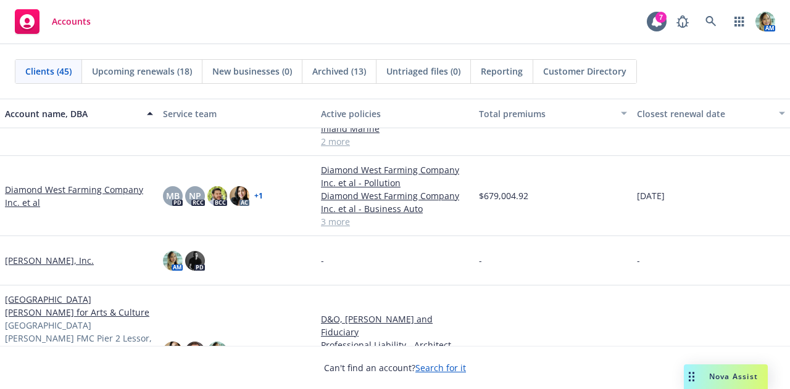
scroll to position [352, 0]
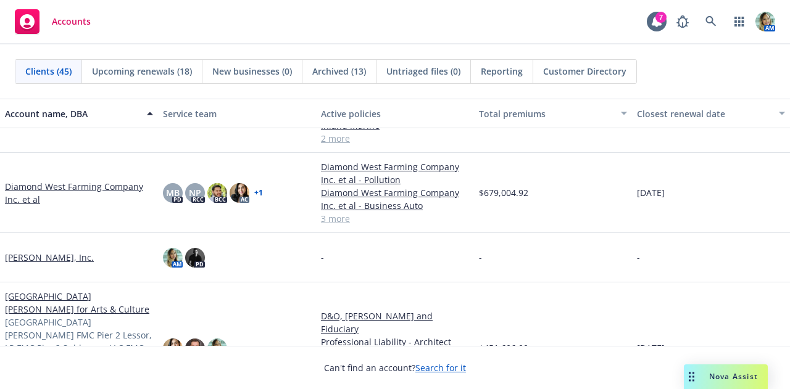
click at [118, 186] on link "Diamond West Farming Company Inc. et al" at bounding box center [79, 193] width 148 height 26
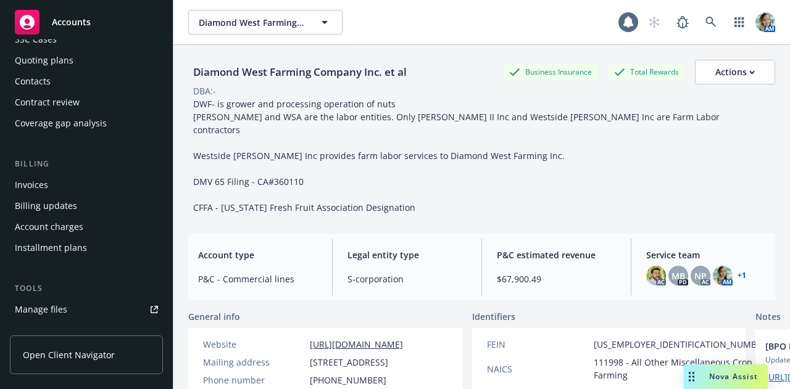
scroll to position [139, 0]
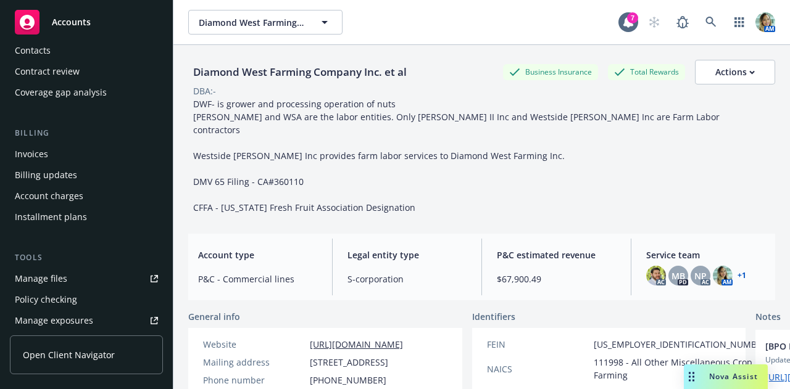
click at [70, 265] on div "Tools Manage files Policy checking Manage exposures Manage certificates Manage …" at bounding box center [86, 344] width 153 height 184
click at [71, 281] on link "Manage files" at bounding box center [86, 279] width 153 height 20
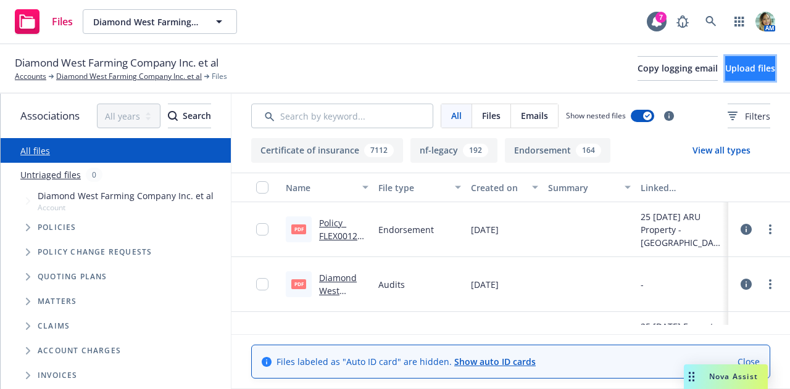
click at [725, 71] on button "Upload files" at bounding box center [750, 68] width 50 height 25
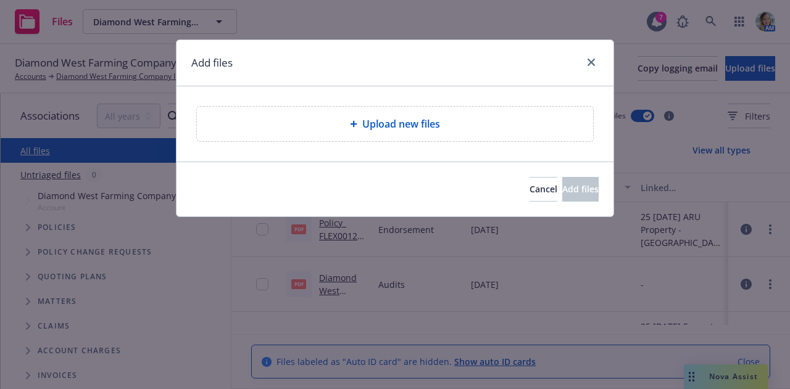
click at [481, 123] on div "Upload new files" at bounding box center [395, 124] width 376 height 15
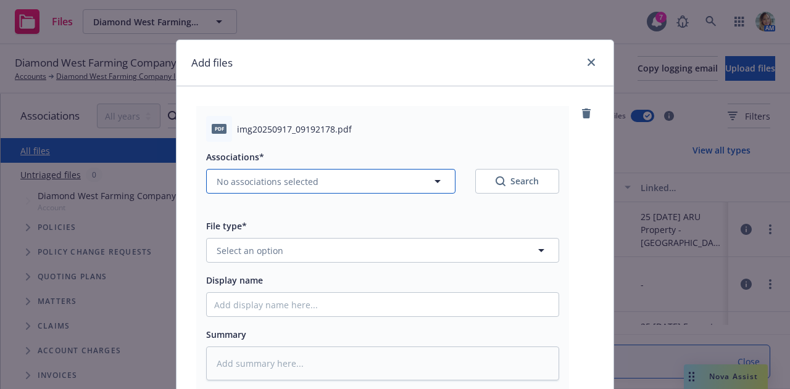
click at [309, 187] on span "No associations selected" at bounding box center [268, 181] width 102 height 13
type textarea "x"
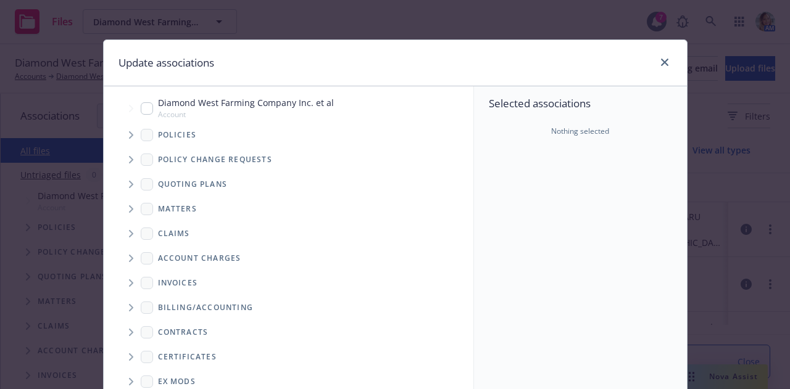
click at [219, 106] on span "Diamond West Farming Company Inc. et al" at bounding box center [246, 102] width 176 height 13
checkbox input "true"
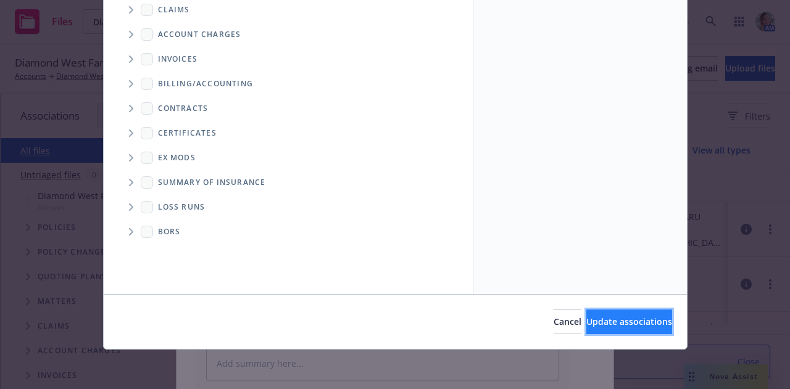
click at [629, 327] on span "Update associations" at bounding box center [629, 322] width 86 height 12
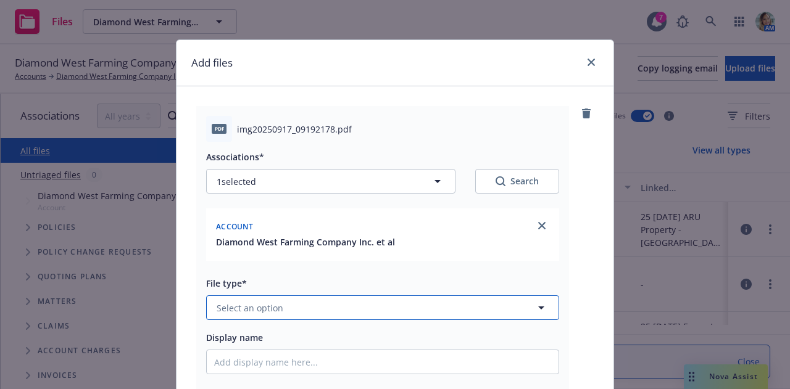
click at [408, 310] on button "Select an option" at bounding box center [382, 308] width 353 height 25
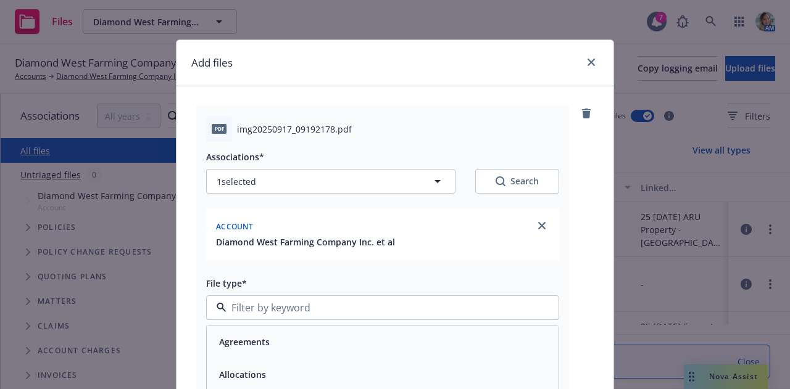
click at [402, 328] on div "Agreements" at bounding box center [383, 342] width 352 height 33
click at [402, 328] on div "Agreements" at bounding box center [383, 337] width 352 height 33
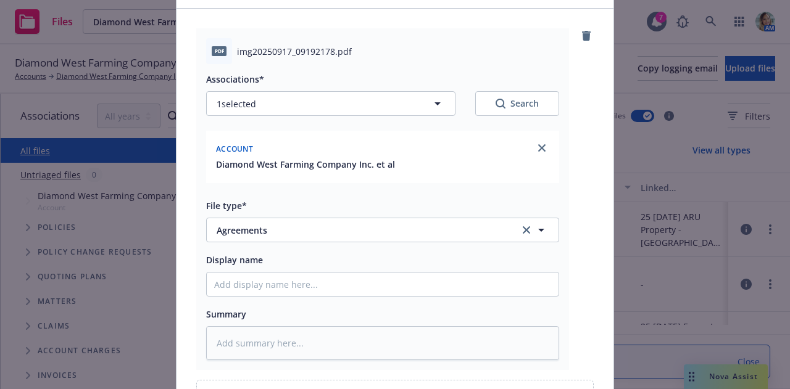
scroll to position [79, 0]
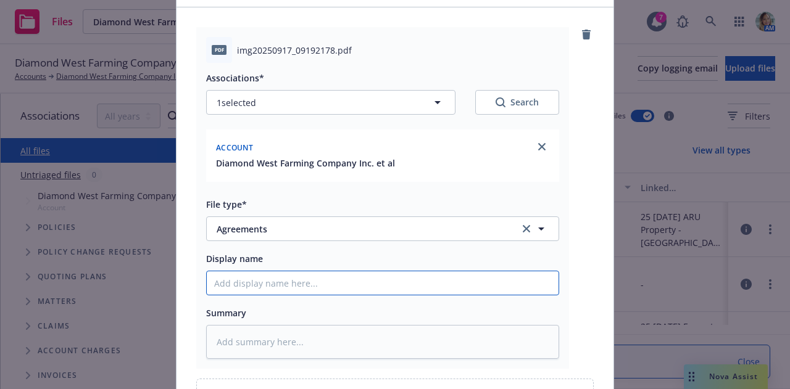
click at [394, 284] on input "Display name" at bounding box center [383, 283] width 352 height 23
type textarea "x"
type input "K"
type textarea "x"
type input "Kr"
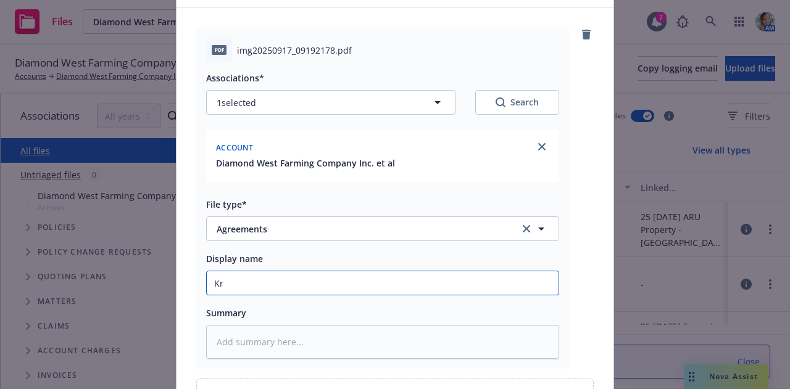
type textarea "x"
type input "Kru"
type textarea "x"
type input "Krus"
type textarea "x"
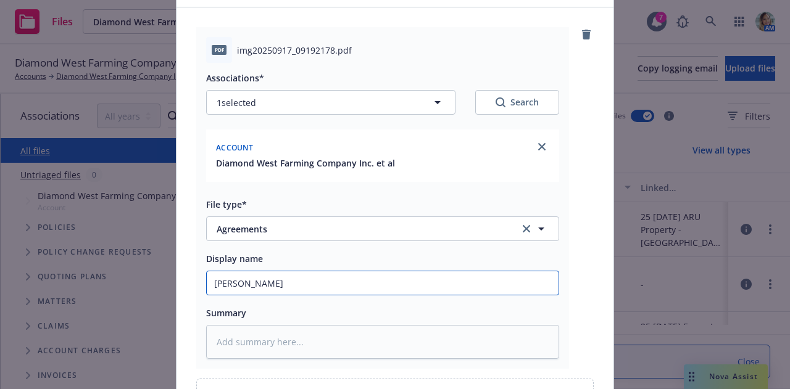
type input "Krush"
type textarea "x"
type input "Krushwr"
type textarea "x"
type input "Krushwre"
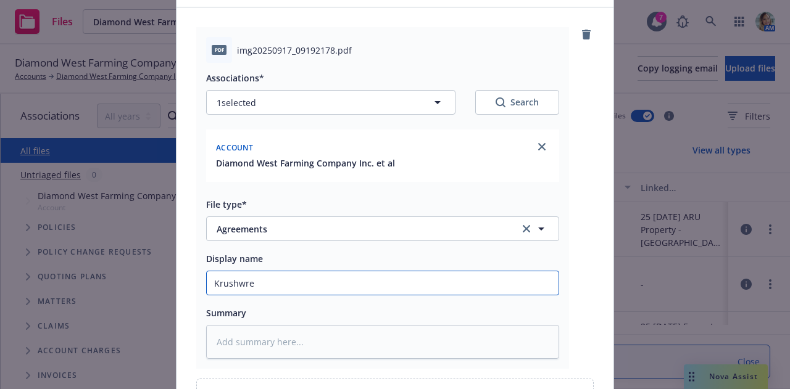
type textarea "x"
type input "Krushwre="
type textarea "x"
type input "Krushwre=="
type textarea "x"
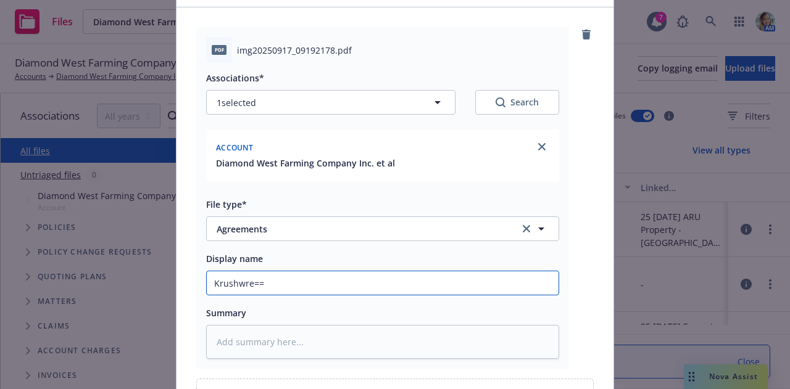
type input "Krushwre="
type textarea "x"
type input "Krushwre"
type textarea "x"
type input "Krushwr"
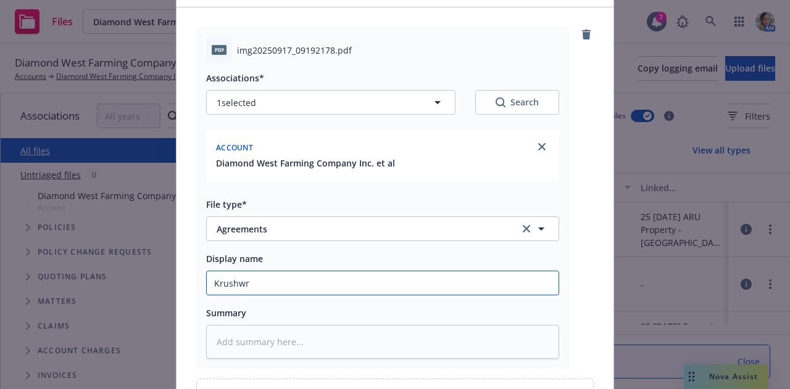
type textarea "x"
type input "Krushw"
type textarea "x"
type input "Krushwe"
type textarea "x"
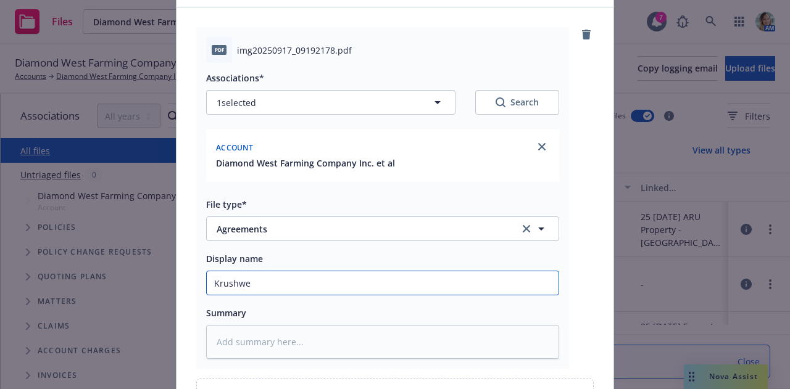
type input "Krushwer"
type textarea "x"
type input "Krushwerk"
type textarea "x"
type input "Krushwerks"
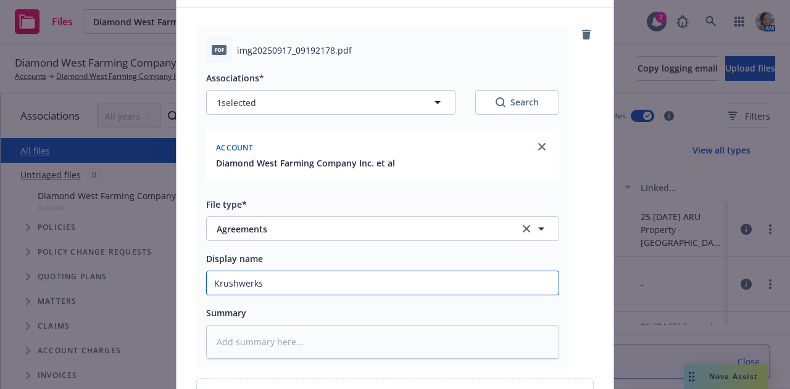
type textarea "x"
type input "Krushwerks"
type textarea "x"
type input "Krushwerks P"
type textarea "x"
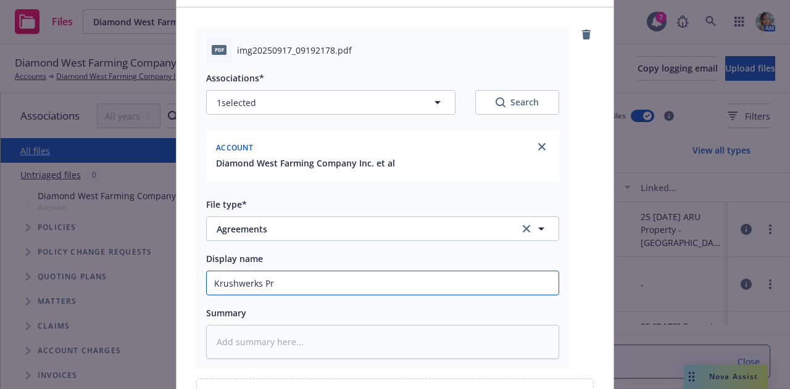
type input "Krushwerks Pro"
type textarea "x"
type input "Krushwerks Proc"
type textarea "x"
type input "Krushwerks Proce"
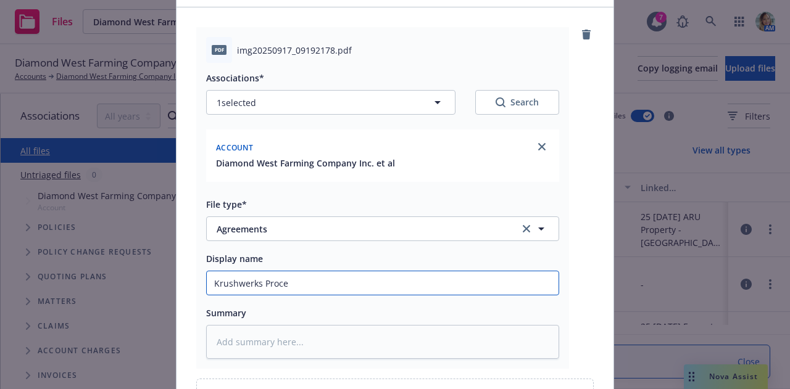
type textarea "x"
type input "Krushwerks Proces"
type textarea "x"
type input "Krushwerks Process"
type textarea "x"
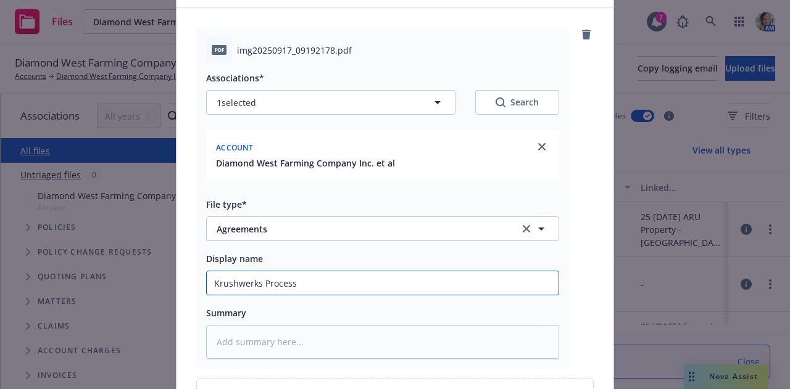
type input "Krushwerks Processi"
type textarea "x"
type input "Krushwerks Processin"
type textarea "x"
type input "Krushwerks Processing"
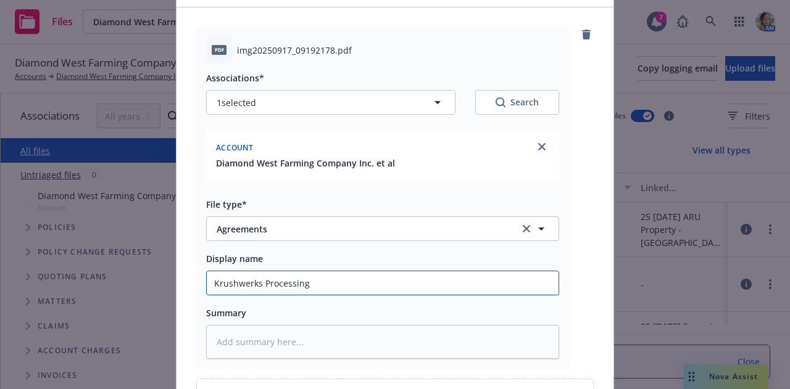
type textarea "x"
type input "Krushwerks Processing"
type textarea "x"
type input "Krushwerks Processing a"
type textarea "x"
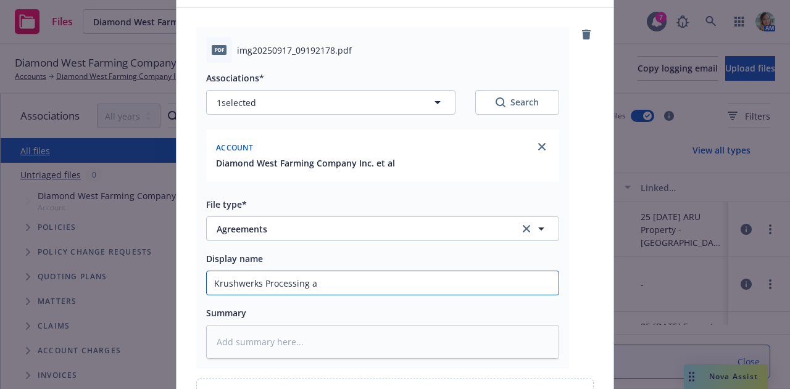
type input "Krushwerks Processing an"
type textarea "x"
type input "Krushwerks Processing and"
type textarea "x"
type input "Krushwerks Processing and"
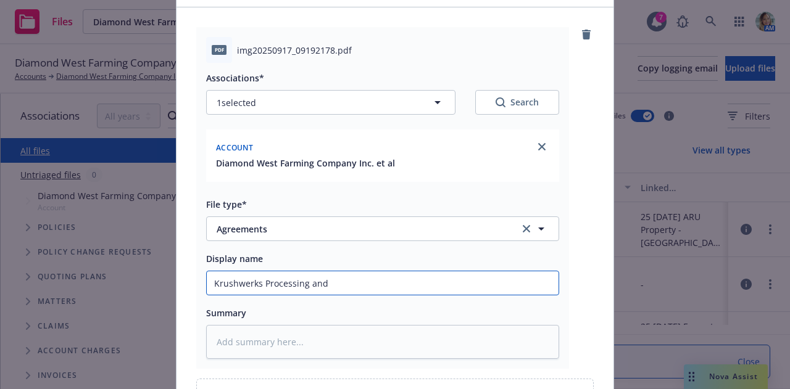
type textarea "x"
type input "Krushwerks Processing and S"
type textarea "x"
type input "Krushwerks Processing and St"
type textarea "x"
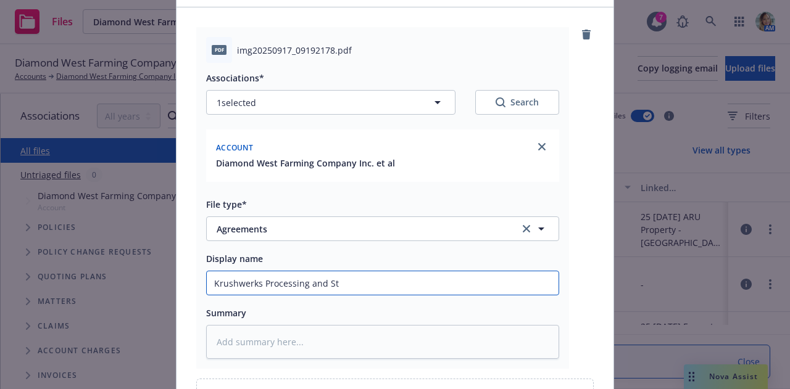
type input "Krushwerks Processing and Sto"
type textarea "x"
type input "Krushwerks Processing and Stor"
type textarea "x"
type input "Krushwerks Processing and Stora"
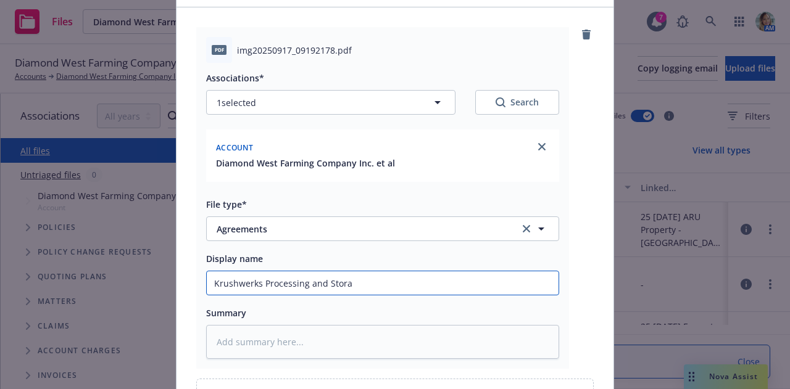
type textarea "x"
type input "Krushwerks Processing and Storage"
type textarea "x"
type input "Krushwerks Processing and Storage"
type textarea "x"
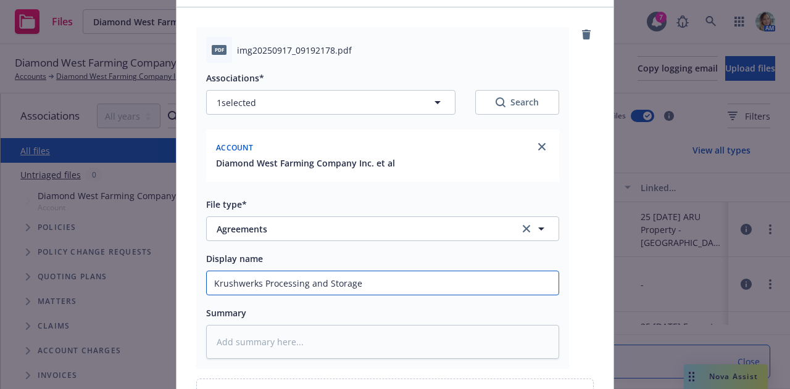
type input "Krushwerks Processing and Storage A"
type textarea "x"
type input "Krushwerks Processing and Storage Ag"
type textarea "x"
type input "Krushwerks Processing and Storage Agr"
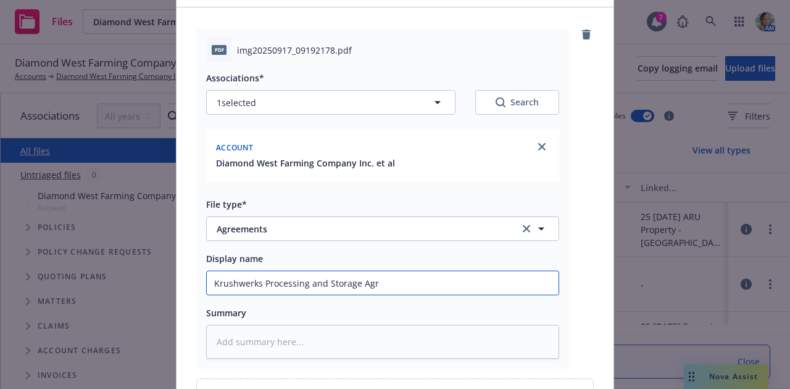
type textarea "x"
type input "Krushwerks Processing and Storage Agre"
type textarea "x"
type input "Krushwerks Processing and Storage Agree"
type textarea "x"
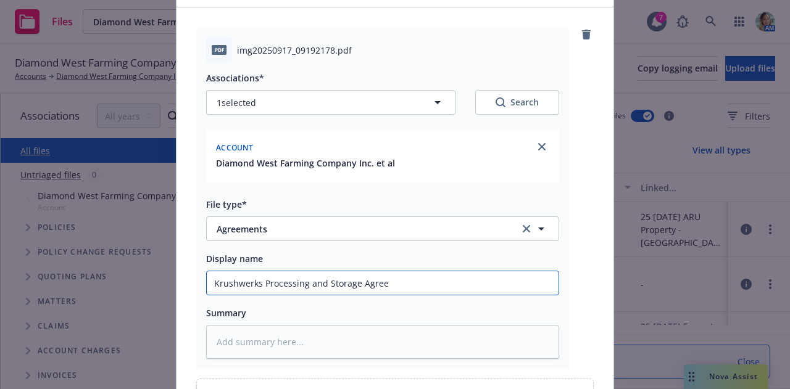
type input "Krushwerks Processing and Storage Agreem"
type textarea "x"
type input "Krushwerks Processing and Storage Agreeme"
type textarea "x"
type input "Krushwerks Processing and Storage Agreemen"
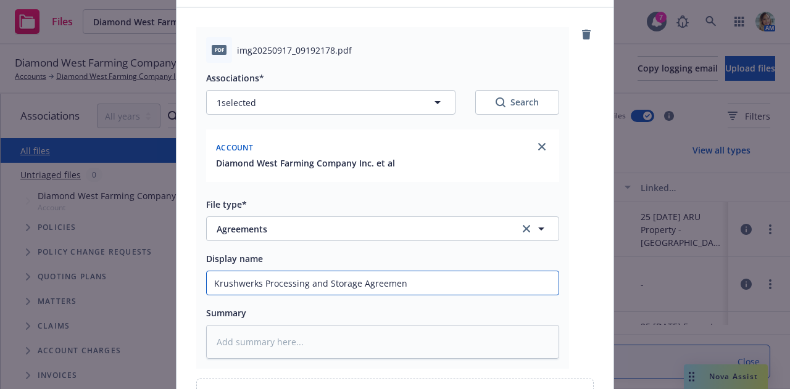
type textarea "x"
type input "Krushwerks Processing and Storage Agreement"
click at [260, 285] on input "Krushwerks Processing and Storage Agreement" at bounding box center [383, 283] width 352 height 23
type textarea "x"
type input "Krushwerks 2Processing and Storage Agreement"
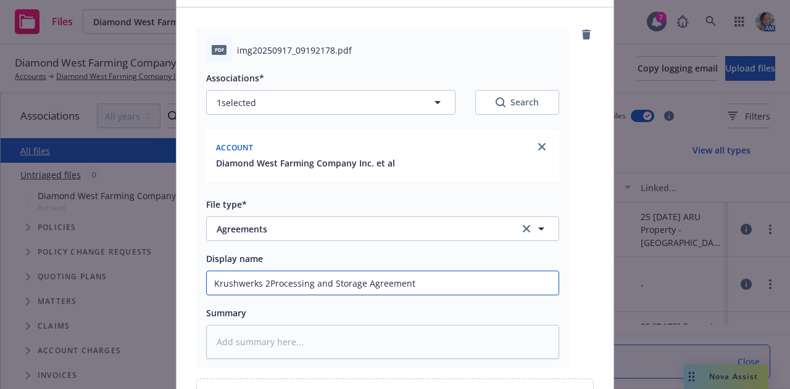
type textarea "x"
type input "Krushwerks 20Processing and Storage Agreement"
type textarea "x"
type input "Krushwerks 202Processing and Storage Agreement"
type textarea "x"
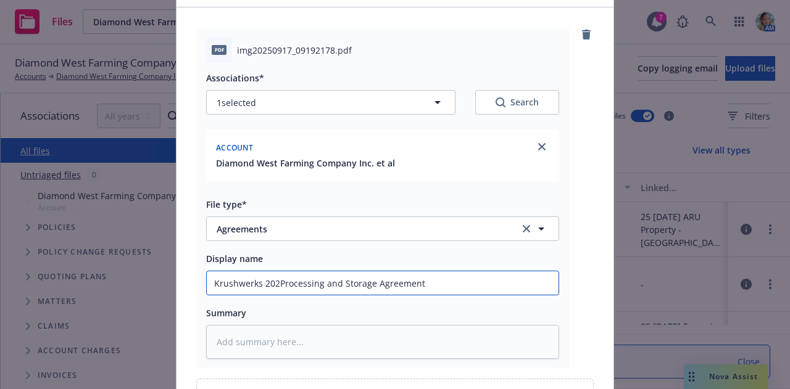
type input "Krushwerks 2024Processing and Storage Agreement"
type textarea "x"
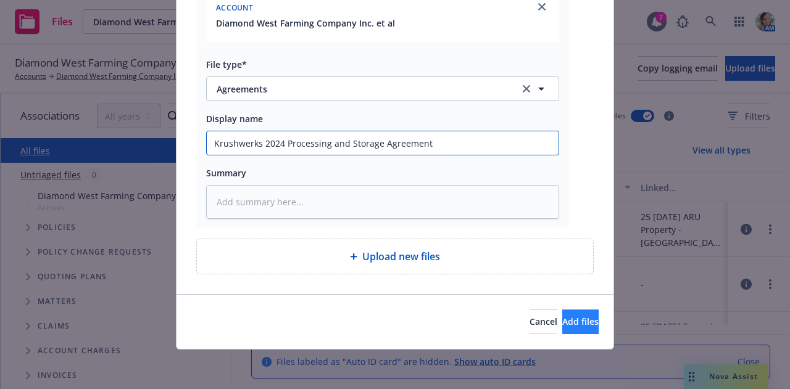
type input "Krushwerks 2024 Processing and Storage Agreement"
click at [571, 321] on span "Add files" at bounding box center [580, 322] width 36 height 12
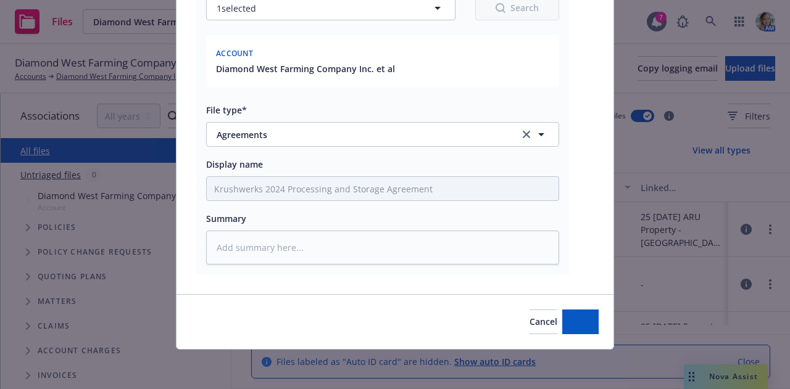
type textarea "x"
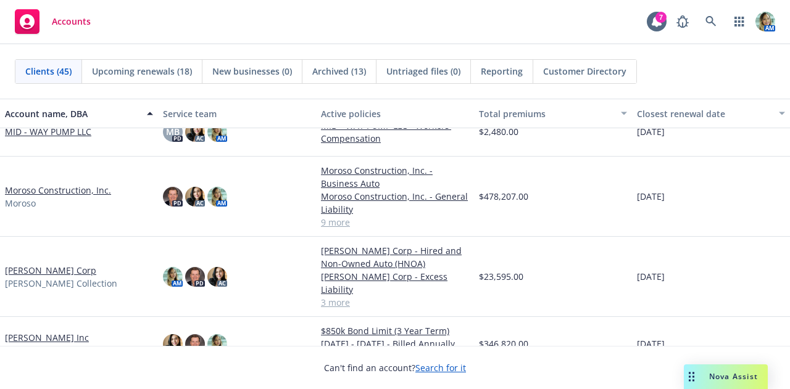
scroll to position [1075, 0]
click at [43, 194] on link "Moroso Construction, Inc." at bounding box center [58, 191] width 106 height 13
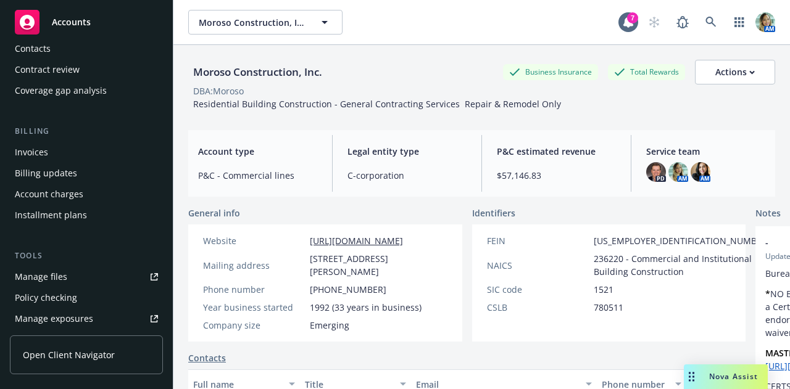
scroll to position [146, 0]
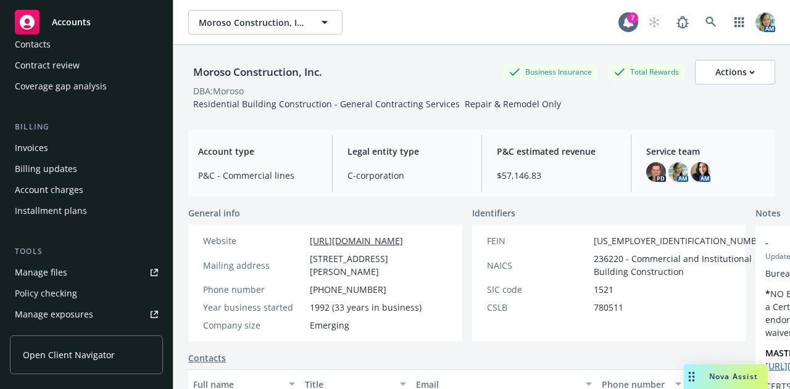
click at [43, 267] on div "Manage files" at bounding box center [41, 273] width 52 height 20
